Goal: Navigation & Orientation: Find specific page/section

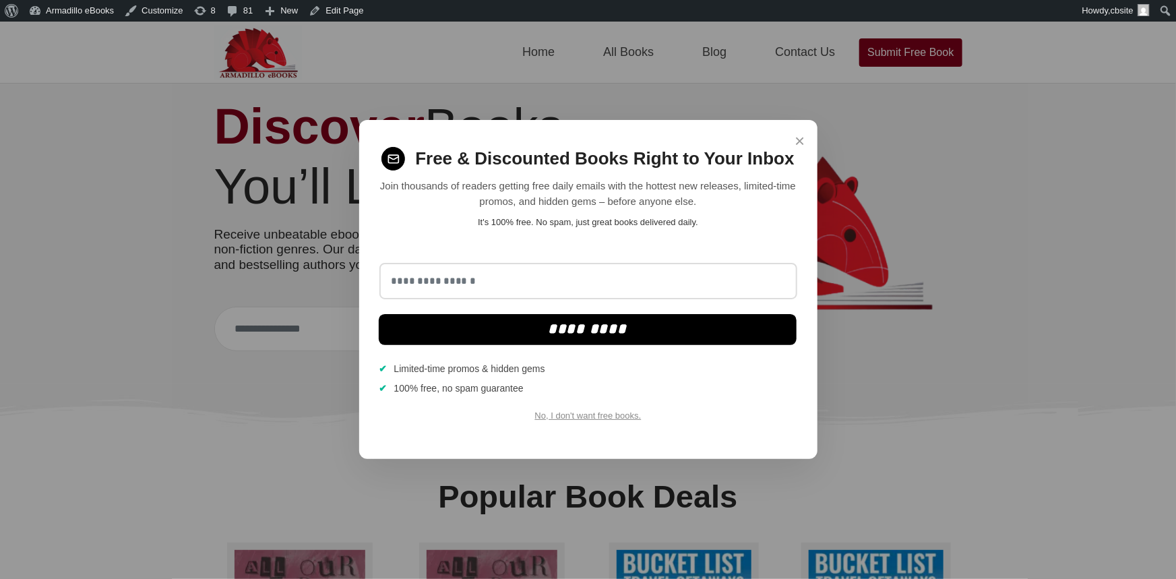
click at [800, 141] on span "×" at bounding box center [800, 141] width 10 height 26
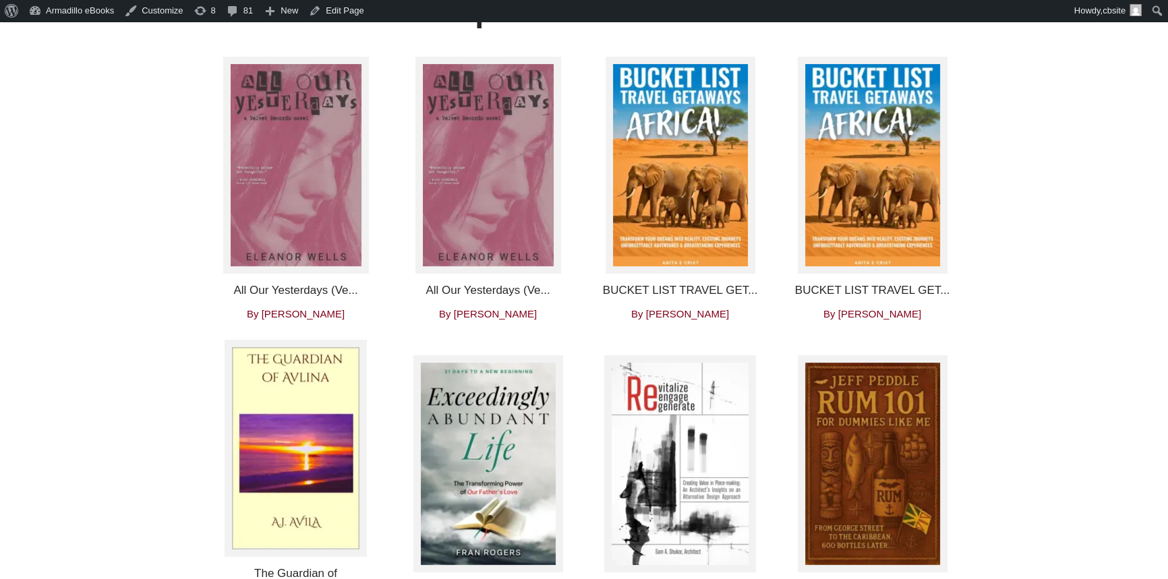
scroll to position [490, 0]
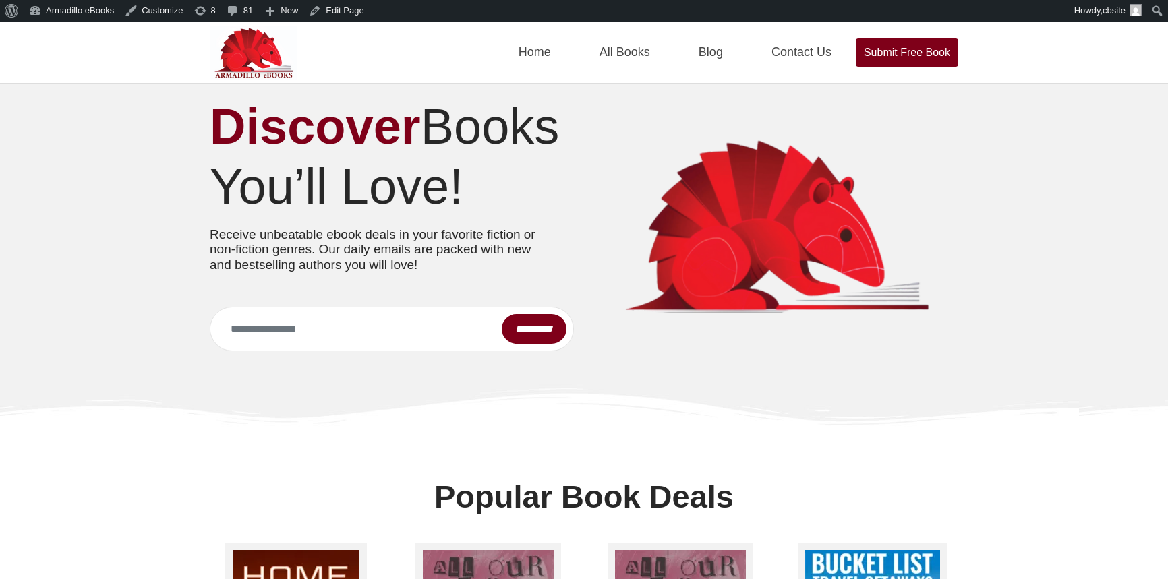
scroll to position [489, 0]
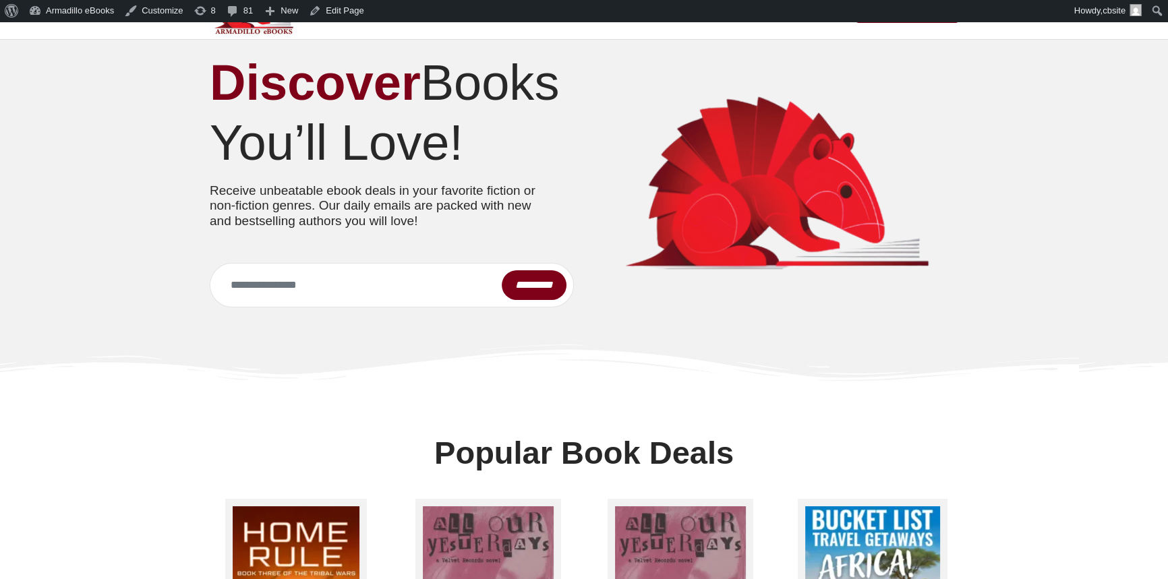
scroll to position [245, 0]
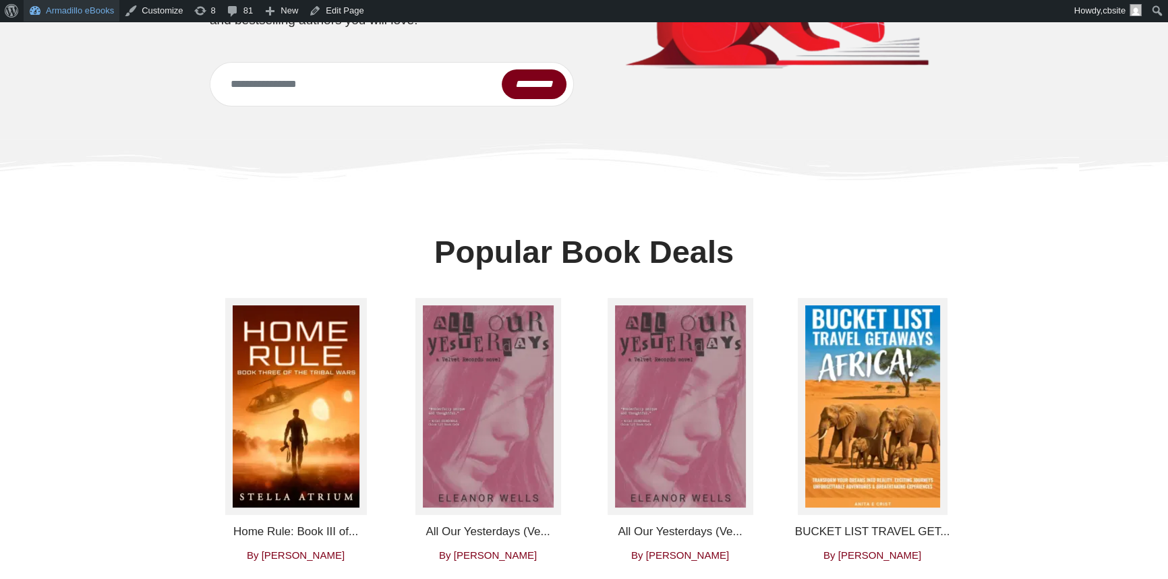
click at [70, 11] on link "Armadillo eBooks" at bounding box center [72, 11] width 96 height 22
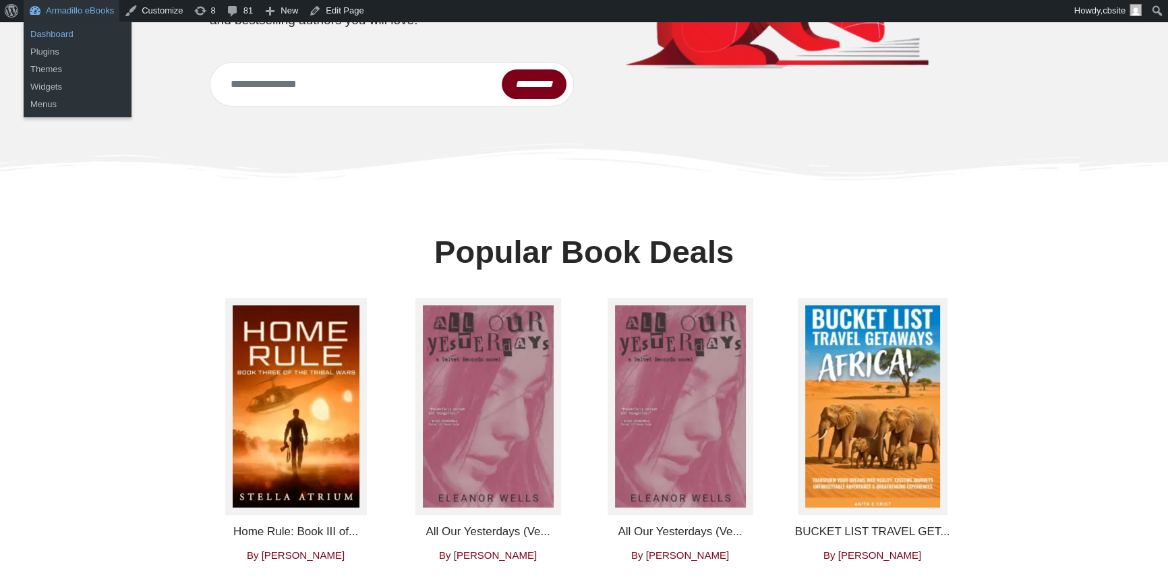
click at [54, 36] on link "Dashboard" at bounding box center [78, 35] width 108 height 18
